Goal: Transaction & Acquisition: Register for event/course

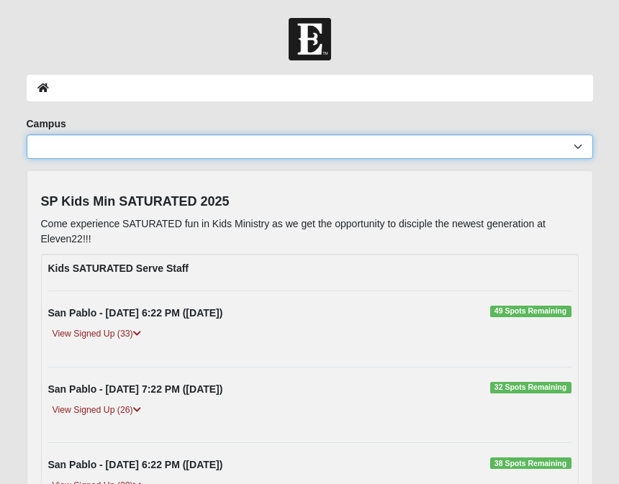
click at [566, 147] on select "Arlington Baymeadows Eleven22 Online [PERSON_NAME][GEOGRAPHIC_DATA] Jesup [GEOG…" at bounding box center [310, 147] width 566 height 24
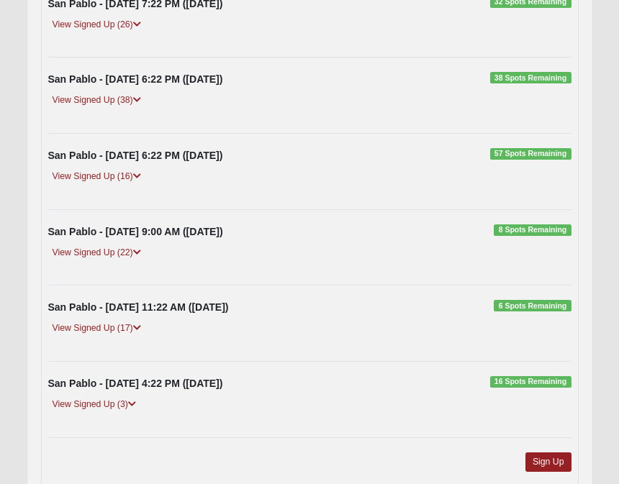
scroll to position [388, 0]
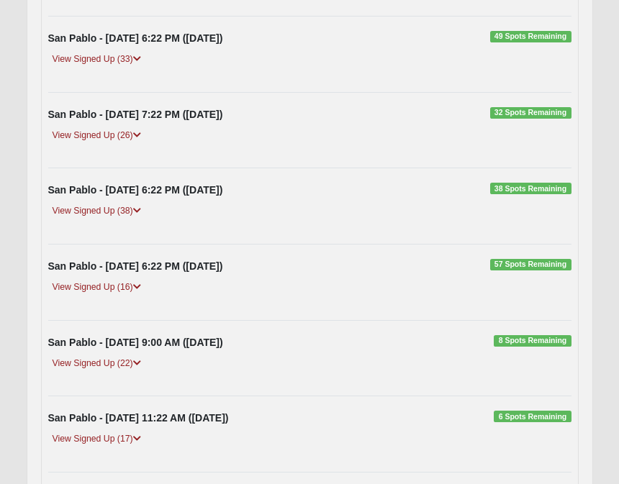
click at [127, 365] on link "View Signed Up (22)" at bounding box center [96, 364] width 97 height 15
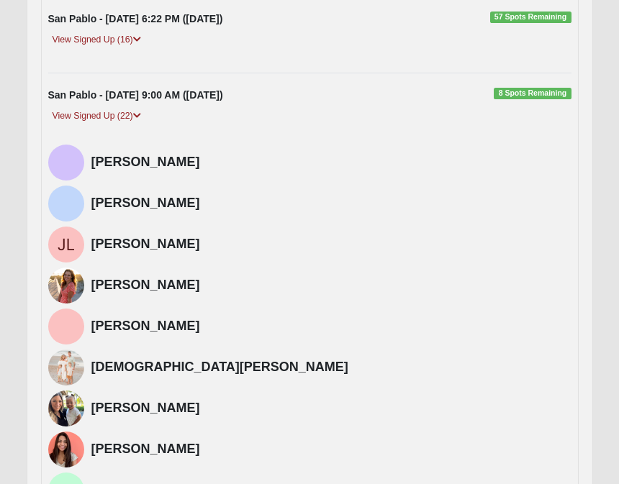
scroll to position [522, 0]
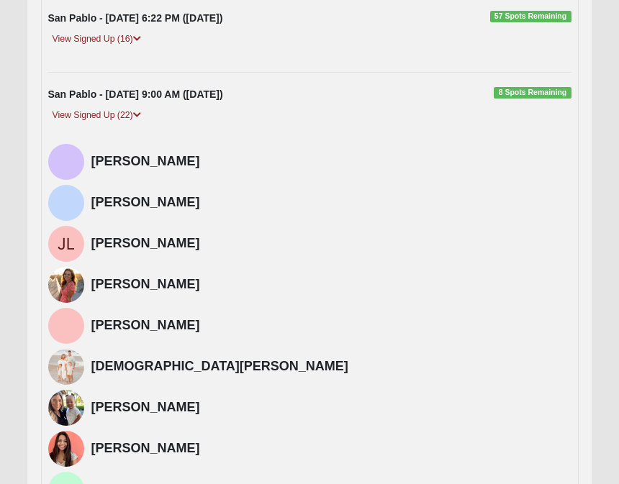
click at [137, 248] on h4 "[PERSON_NAME]" at bounding box center [331, 245] width 480 height 16
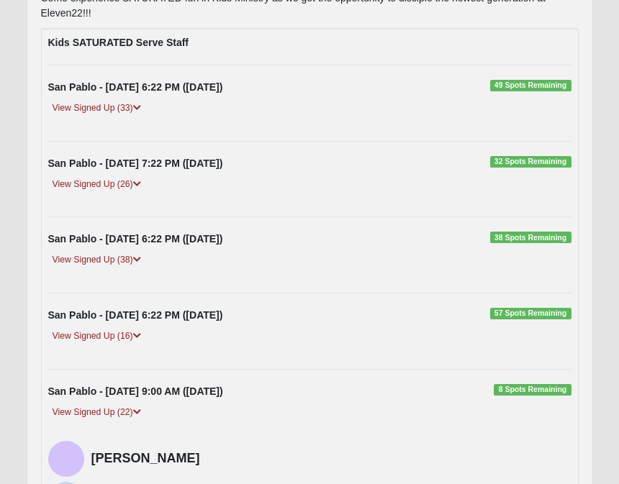
scroll to position [221, 0]
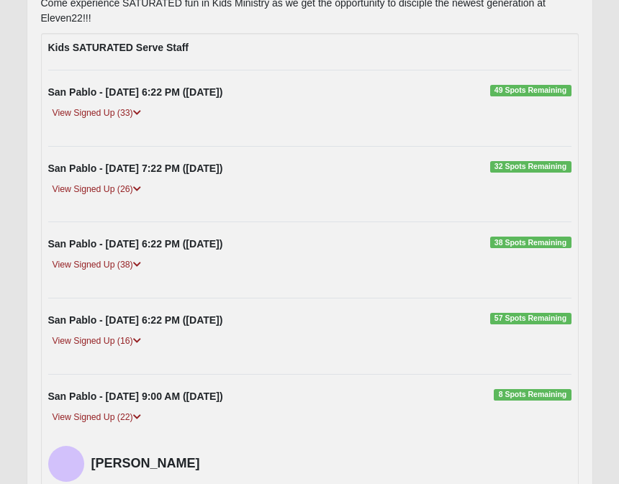
click at [120, 260] on link "View Signed Up (38)" at bounding box center [96, 265] width 97 height 15
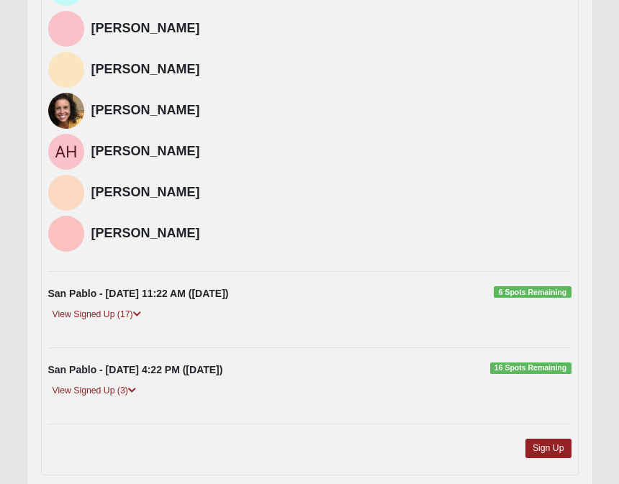
scroll to position [2881, 0]
click at [546, 446] on link "Sign Up" at bounding box center [548, 449] width 46 height 19
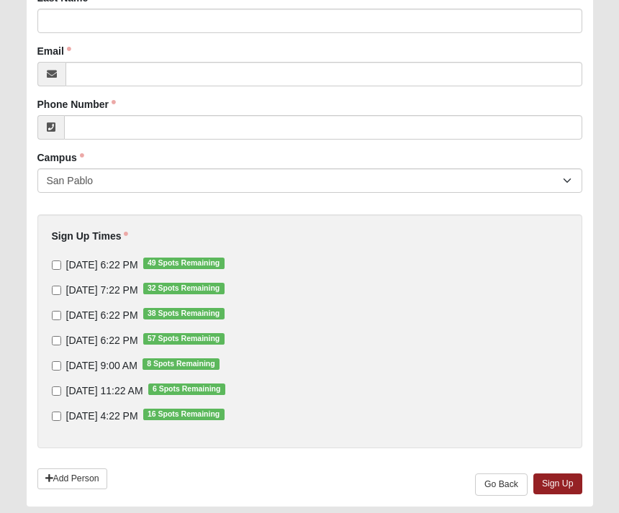
scroll to position [229, 0]
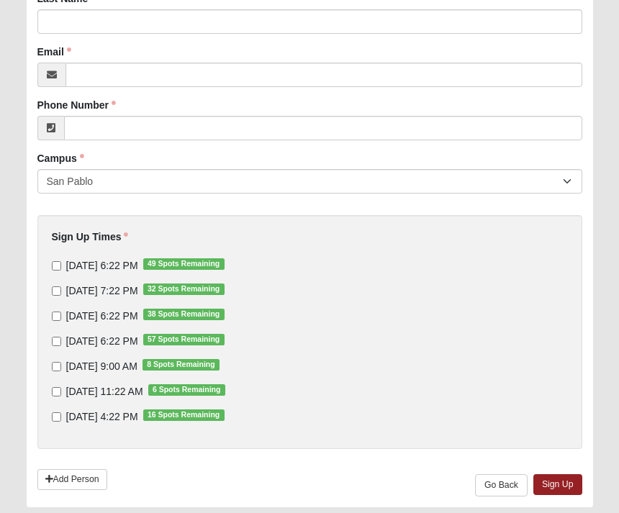
click at [58, 316] on input "[DATE] 6:22 PM 38 Spots Remaining" at bounding box center [56, 316] width 9 height 9
checkbox input "true"
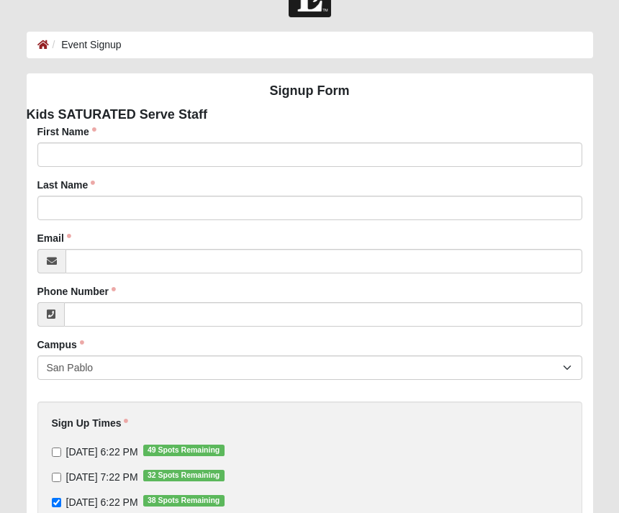
scroll to position [40, 0]
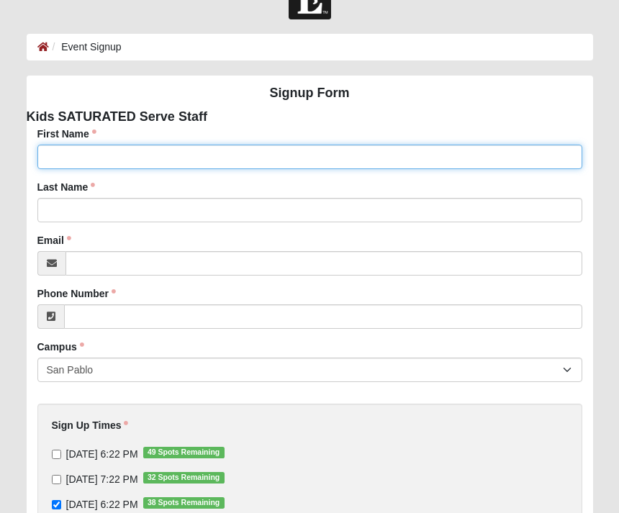
click at [447, 153] on input "First Name" at bounding box center [309, 157] width 545 height 24
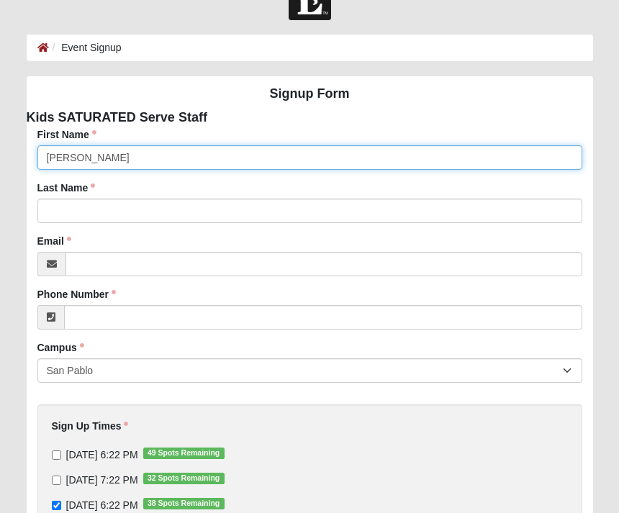
type input "[PERSON_NAME]"
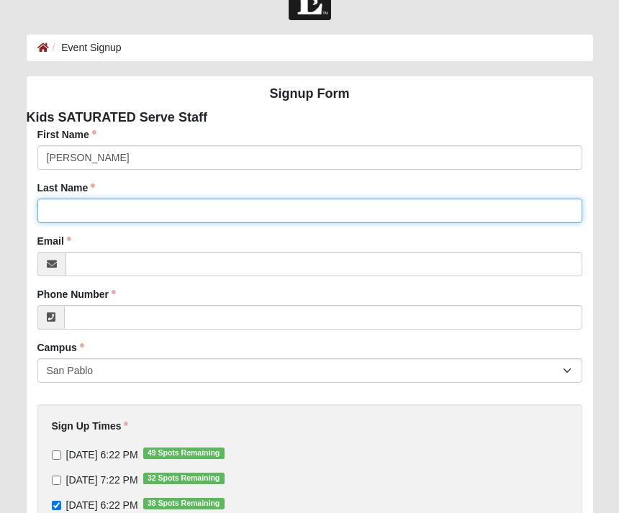
click at [372, 219] on input "Last Name" at bounding box center [309, 211] width 545 height 24
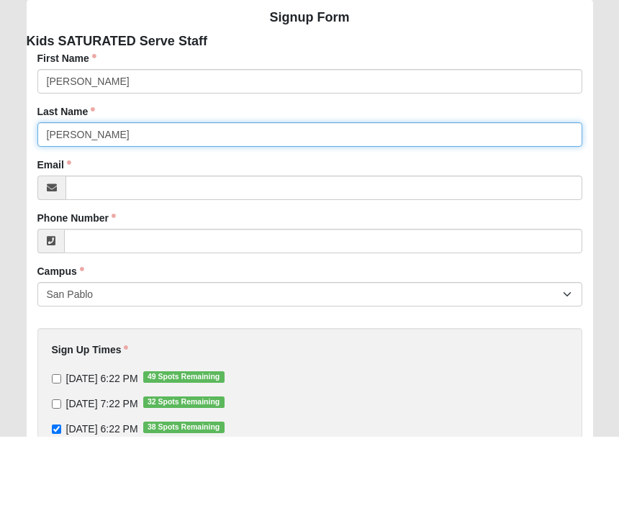
type input "[PERSON_NAME]"
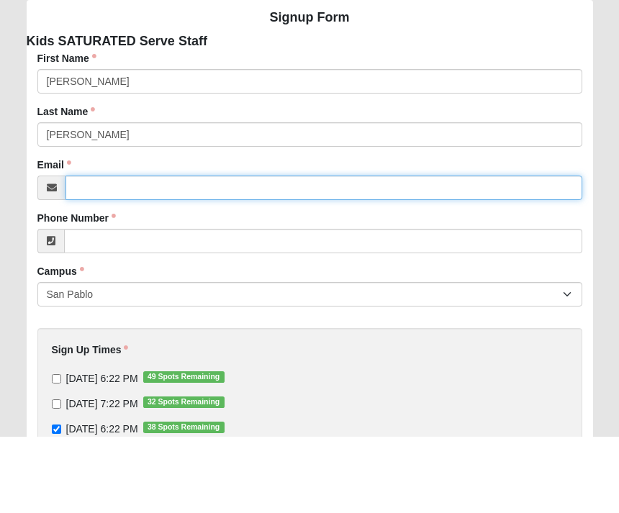
click at [427, 252] on input "Email" at bounding box center [323, 264] width 517 height 24
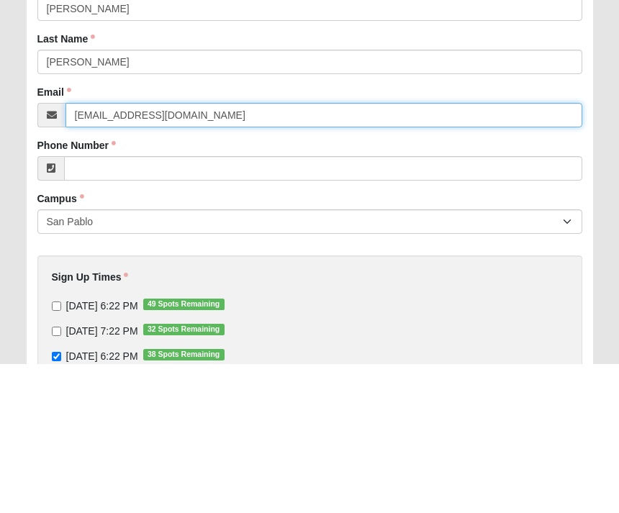
type input "[EMAIL_ADDRESS][DOMAIN_NAME]"
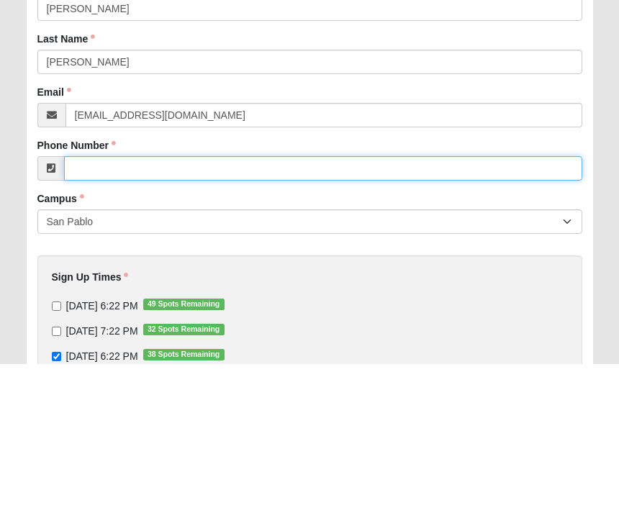
click at [466, 305] on input "Phone Number" at bounding box center [323, 317] width 518 height 24
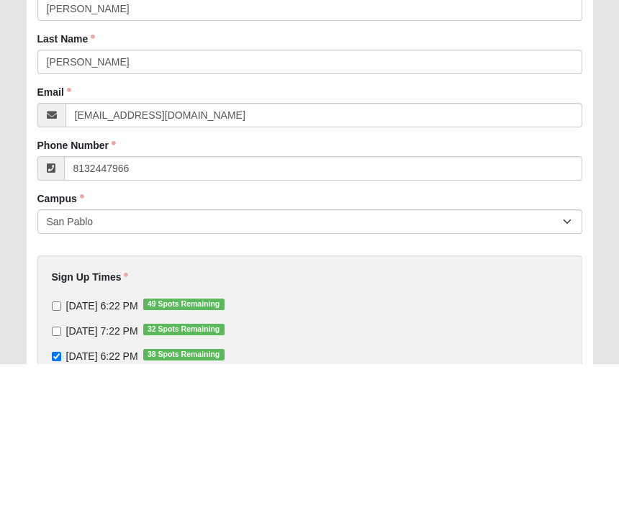
type input "[PHONE_NUMBER]"
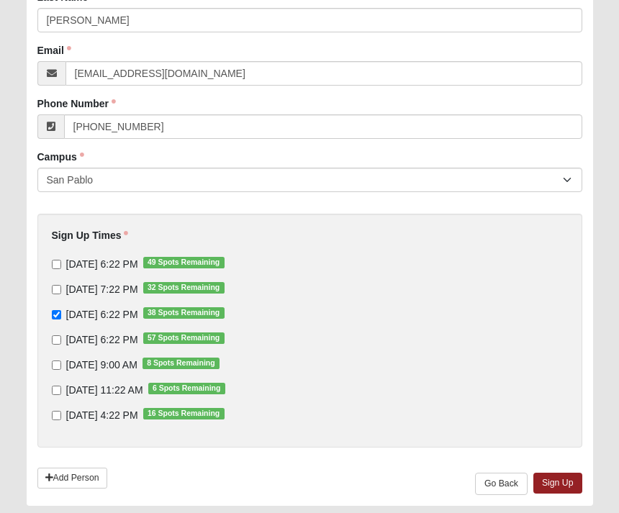
scroll to position [230, 0]
click at [565, 487] on link "Sign Up" at bounding box center [557, 483] width 49 height 21
